Goal: Information Seeking & Learning: Learn about a topic

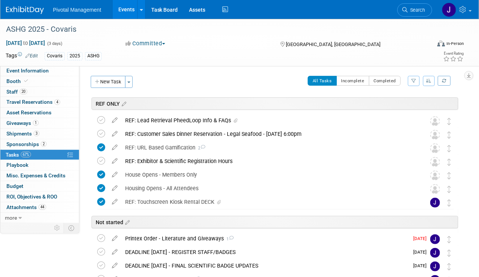
click at [132, 9] on link "Events" at bounding box center [127, 9] width 28 height 19
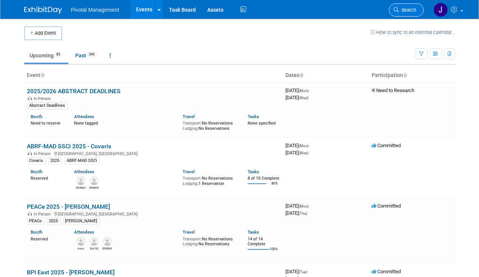
click at [409, 9] on span "Search" at bounding box center [407, 10] width 17 height 6
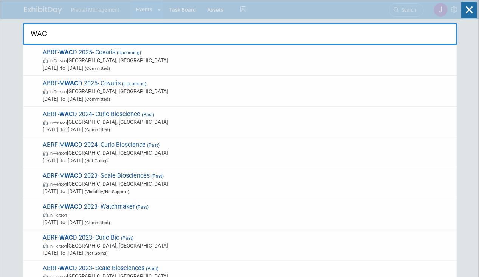
type input "WACD"
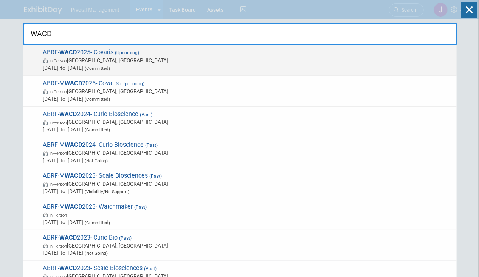
click at [266, 60] on span "In-Person Seattle, WA" at bounding box center [248, 61] width 410 height 8
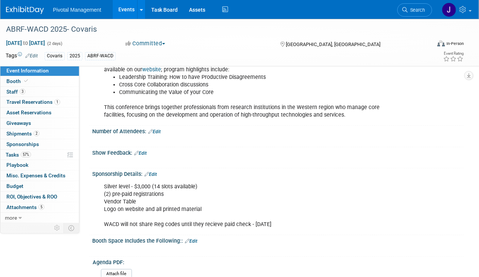
scroll to position [91, 0]
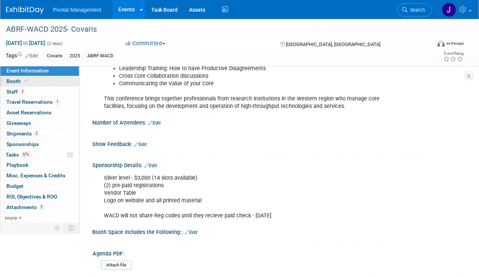
click at [30, 85] on link "Booth" at bounding box center [39, 81] width 79 height 10
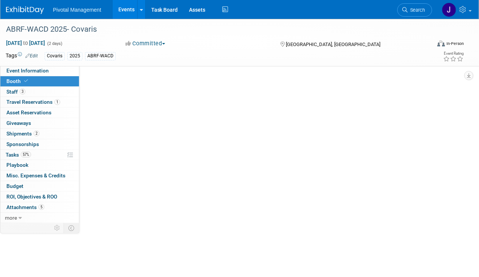
scroll to position [0, 0]
select select "Yes"
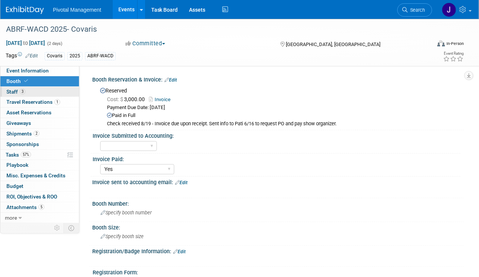
click at [40, 94] on link "3 Staff 3" at bounding box center [39, 92] width 79 height 10
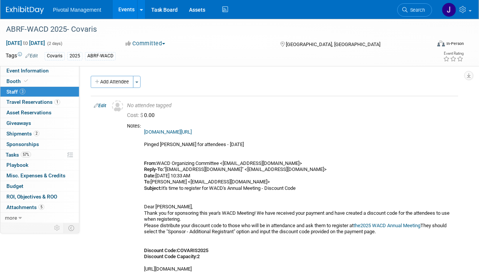
click at [128, 12] on link "Events" at bounding box center [127, 9] width 28 height 19
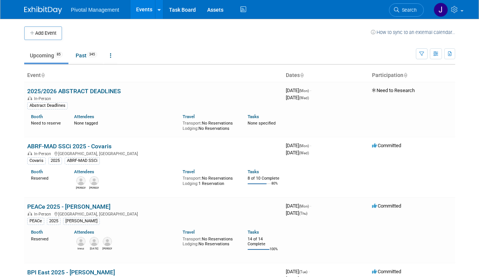
click at [416, 4] on link "Search" at bounding box center [406, 9] width 35 height 13
click at [0, 0] on div "Recently Viewed Events: ABRF-WACD 2025- Covaris In-Person Seattle, WA Oct 7, 20…" at bounding box center [0, 0] width 0 height 0
click at [409, 9] on span "Search" at bounding box center [407, 10] width 17 height 6
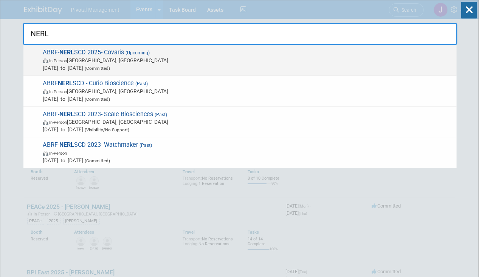
type input "NERL"
click at [239, 55] on span "ABRF- NERL SCD 2025- Covaris (Upcoming) In-Person New Haven, CT Oct 8, 2025 to …" at bounding box center [246, 60] width 412 height 23
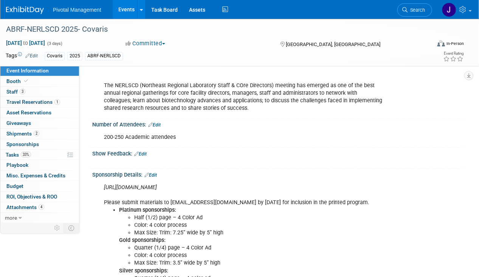
scroll to position [150, 0]
drag, startPoint x: 224, startPoint y: 178, endPoint x: 96, endPoint y: 179, distance: 127.7
click at [96, 179] on div "[URL][DOMAIN_NAME] Please submit materials to [EMAIL_ADDRESS][DOMAIN_NAME] by […" at bounding box center [277, 241] width 371 height 124
copy icon "[URL][DOMAIN_NAME]"
click at [224, 130] on div "200-250 Academic attendees" at bounding box center [245, 137] width 292 height 15
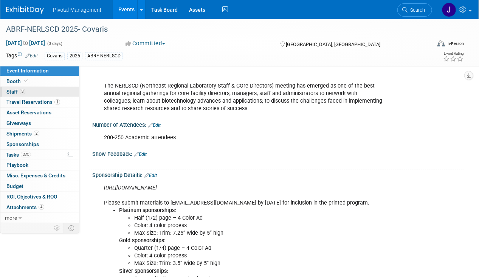
click at [54, 91] on link "3 Staff 3" at bounding box center [39, 92] width 79 height 10
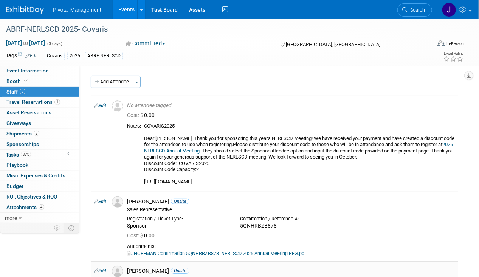
scroll to position [0, 0]
drag, startPoint x: 26, startPoint y: 70, endPoint x: 91, endPoint y: 89, distance: 67.8
click at [26, 70] on span "Event Information" at bounding box center [27, 71] width 42 height 6
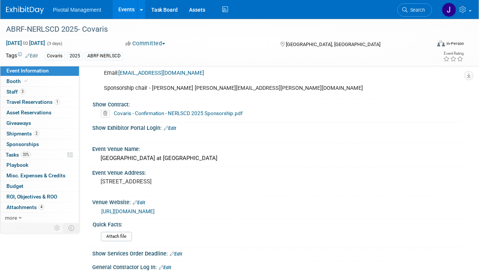
scroll to position [549, 0]
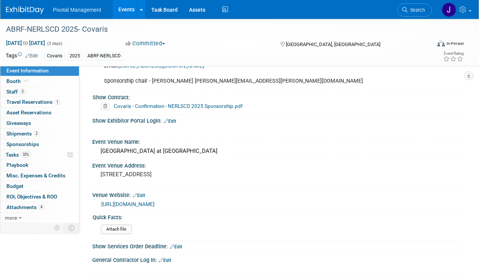
click at [204, 103] on div "Covaris - Confirmation - NERLSCD 2025 Sponsorship.pdf" at bounding box center [279, 107] width 357 height 8
click at [214, 104] on link "Covaris - Confirmation - NERLSCD 2025 Sponsorship.pdf" at bounding box center [178, 107] width 129 height 6
